Goal: Find specific page/section: Find specific page/section

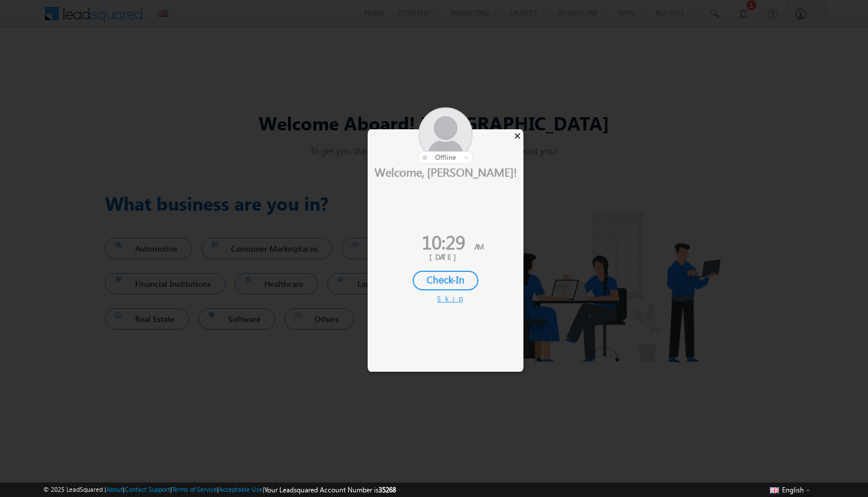
click at [519, 135] on div "×" at bounding box center [517, 135] width 12 height 13
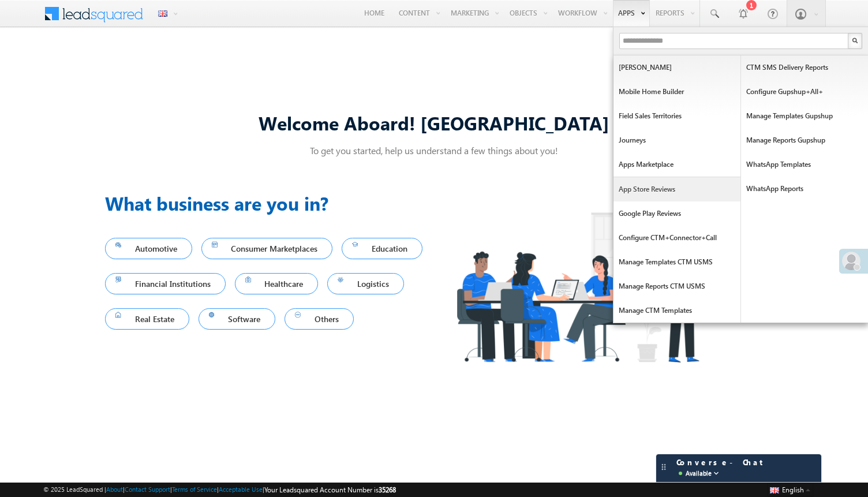
click at [629, 186] on link "App Store Reviews" at bounding box center [676, 189] width 127 height 24
